Goal: Navigation & Orientation: Find specific page/section

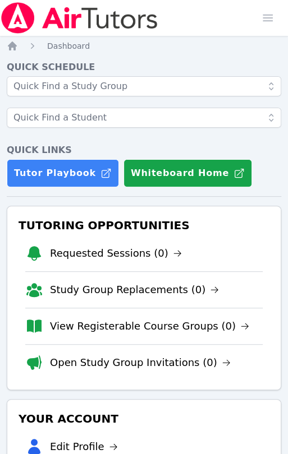
click at [143, 251] on link "Requested Sessions (0)" at bounding box center [116, 254] width 132 height 16
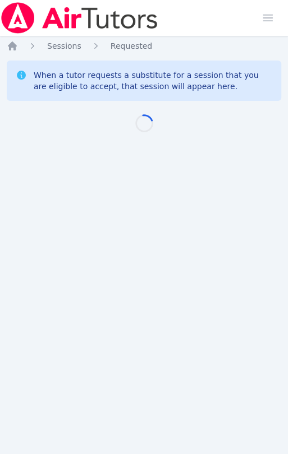
click at [143, 251] on div "Home Sessions Study Groups Students Messages Open user menu KeAndrea Baldwin Op…" at bounding box center [144, 227] width 288 height 454
click at [32, 17] on img at bounding box center [79, 17] width 159 height 31
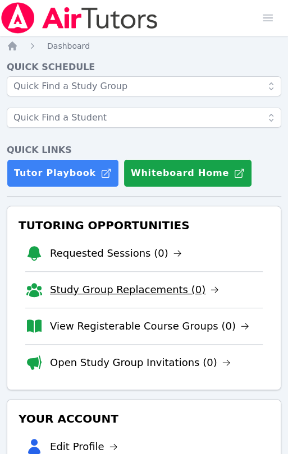
click at [161, 292] on link "Study Group Replacements (0)" at bounding box center [134, 290] width 169 height 16
click at [161, 292] on div "Home Sessions Study Groups Students Messages Open user menu KeAndrea Baldwin Op…" at bounding box center [144, 314] width 288 height 628
click at [161, 288] on link "Study Group Replacements (0)" at bounding box center [134, 290] width 169 height 16
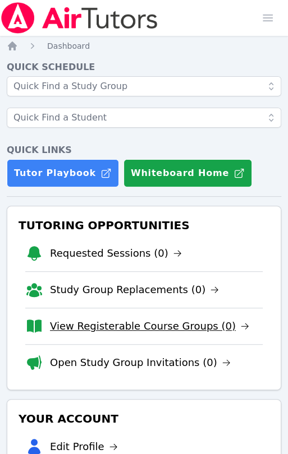
click at [145, 324] on link "View Registerable Course Groups (0)" at bounding box center [149, 326] width 199 height 16
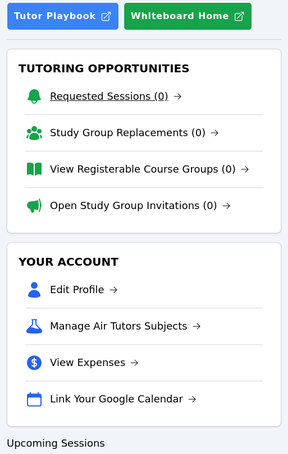
scroll to position [173, 0]
